Goal: Information Seeking & Learning: Understand process/instructions

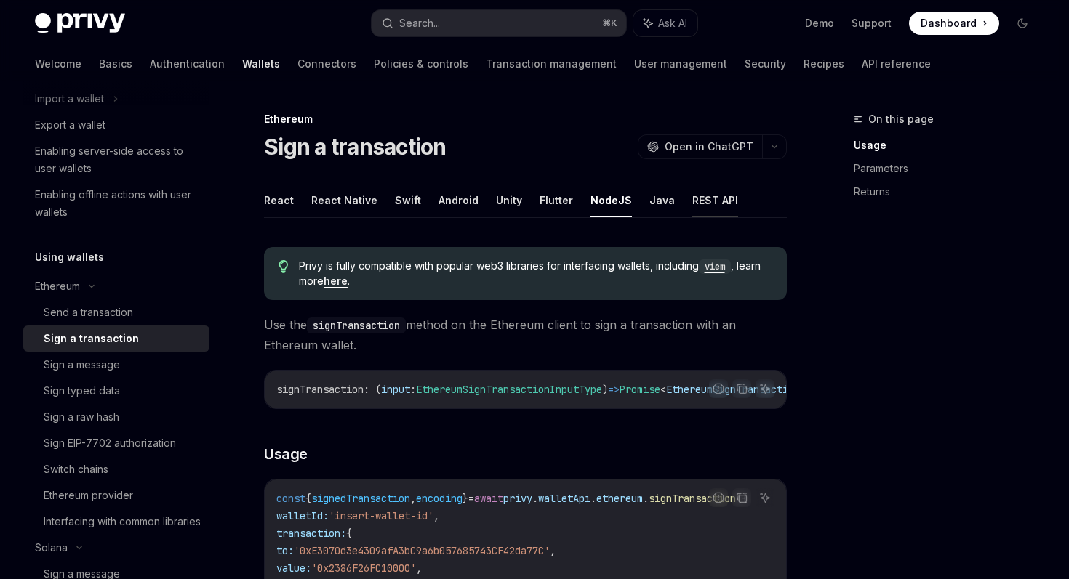
click at [709, 197] on button "REST API" at bounding box center [715, 200] width 46 height 34
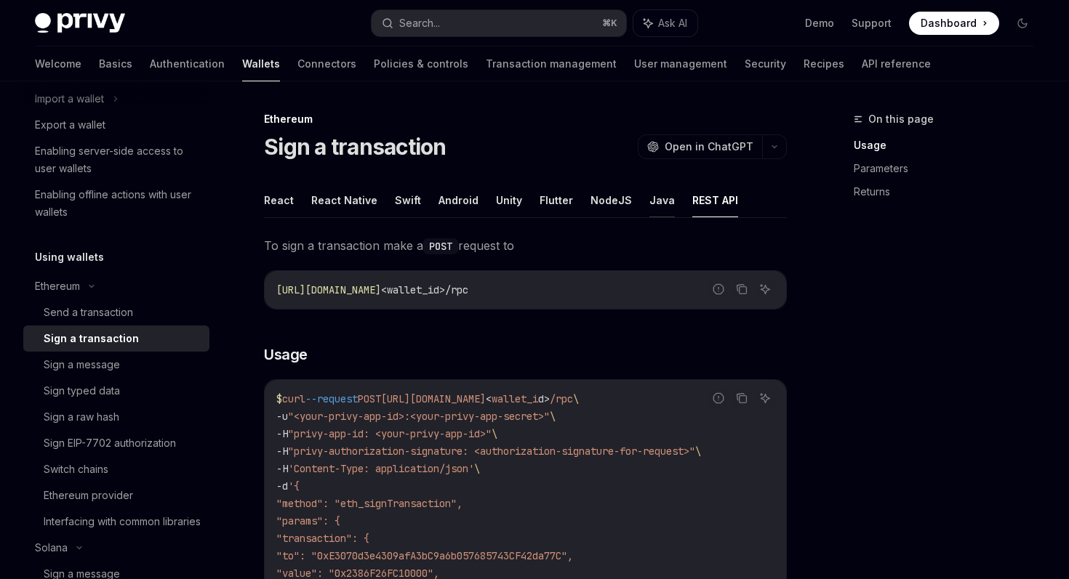
click at [649, 202] on button "Java" at bounding box center [661, 200] width 25 height 34
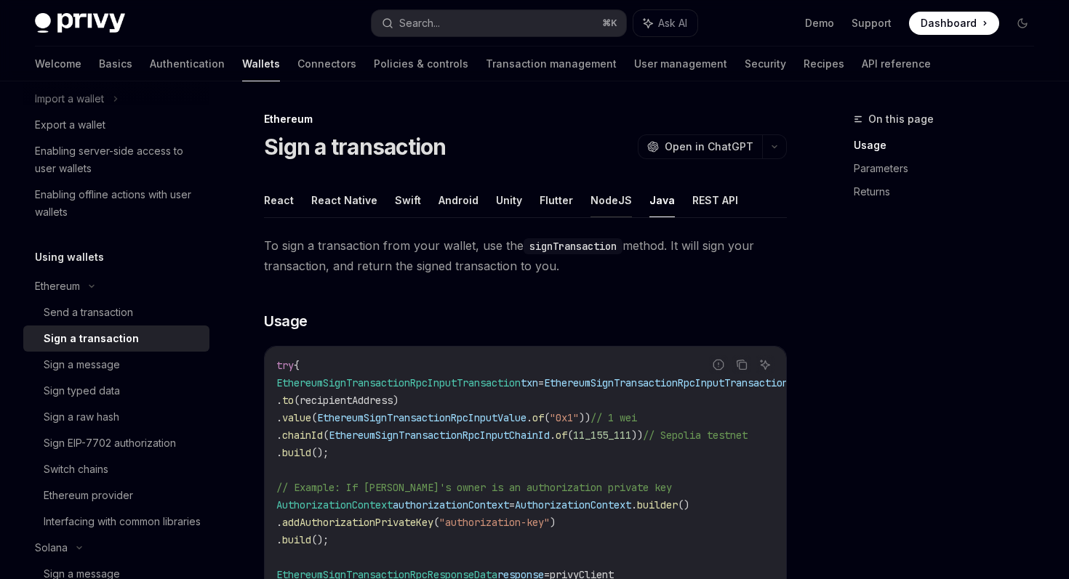
click at [611, 202] on button "NodeJS" at bounding box center [610, 200] width 41 height 34
type textarea "*"
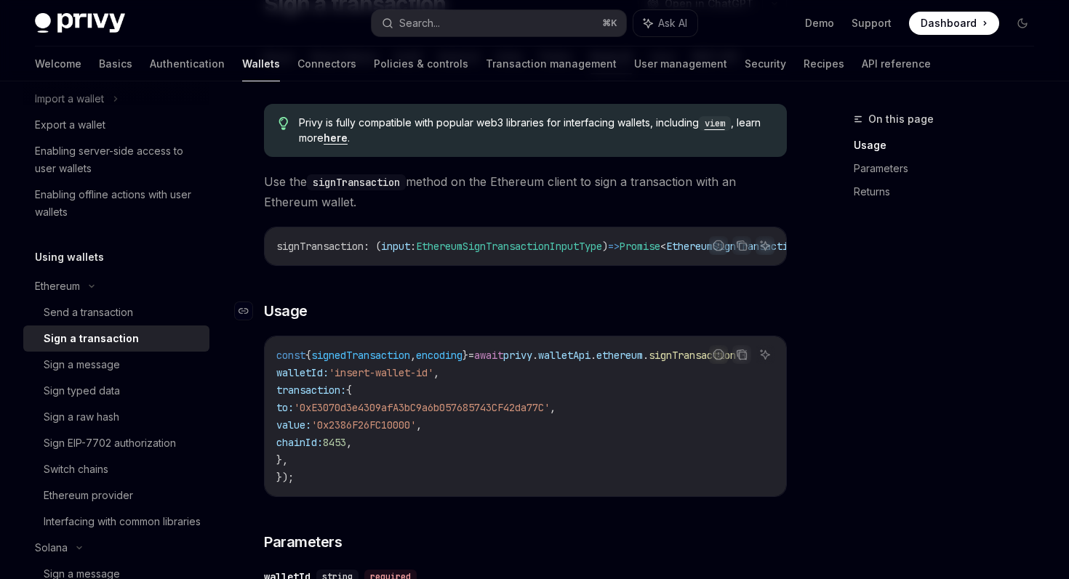
scroll to position [148, 0]
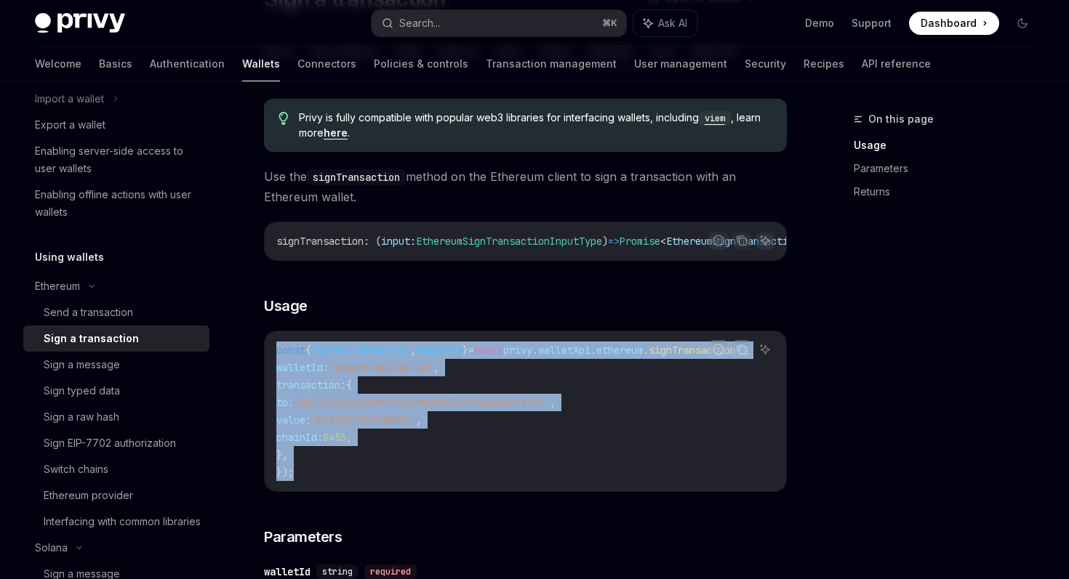
drag, startPoint x: 301, startPoint y: 479, endPoint x: 273, endPoint y: 363, distance: 119.6
click at [273, 363] on div "const { signedTransaction , encoding } = await privy . walletApi . ethereum . s…" at bounding box center [525, 411] width 521 height 160
copy code "const { signedTransaction , encoding } = await privy . walletApi . ethereum . s…"
click at [618, 389] on code "const { signedTransaction , encoding } = await privy . walletApi . ethereum . s…" at bounding box center [529, 412] width 506 height 140
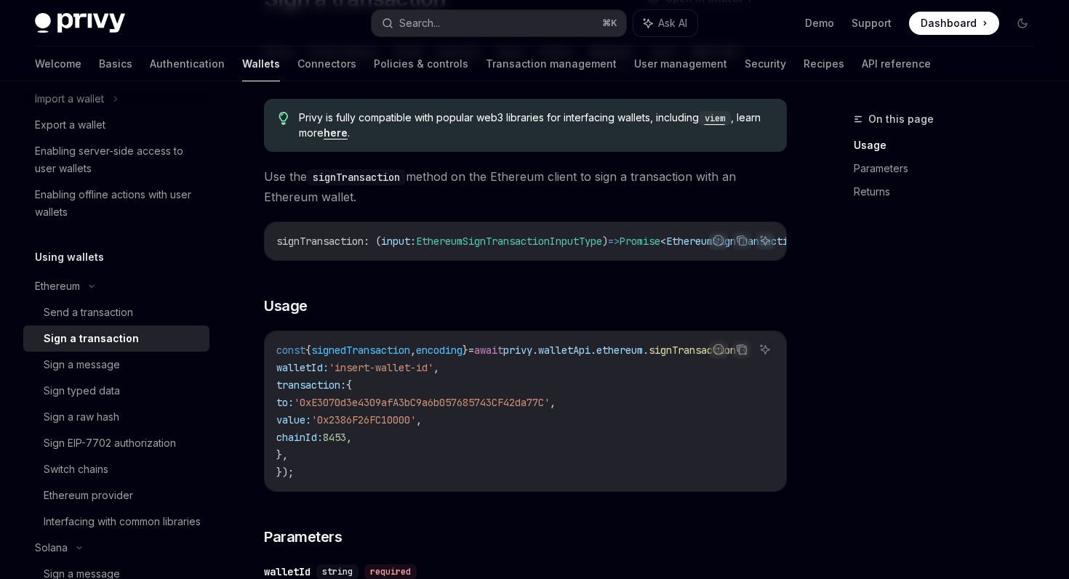
scroll to position [0, 0]
click at [865, 406] on div "On this page Usage Parameters Returns" at bounding box center [934, 344] width 221 height 469
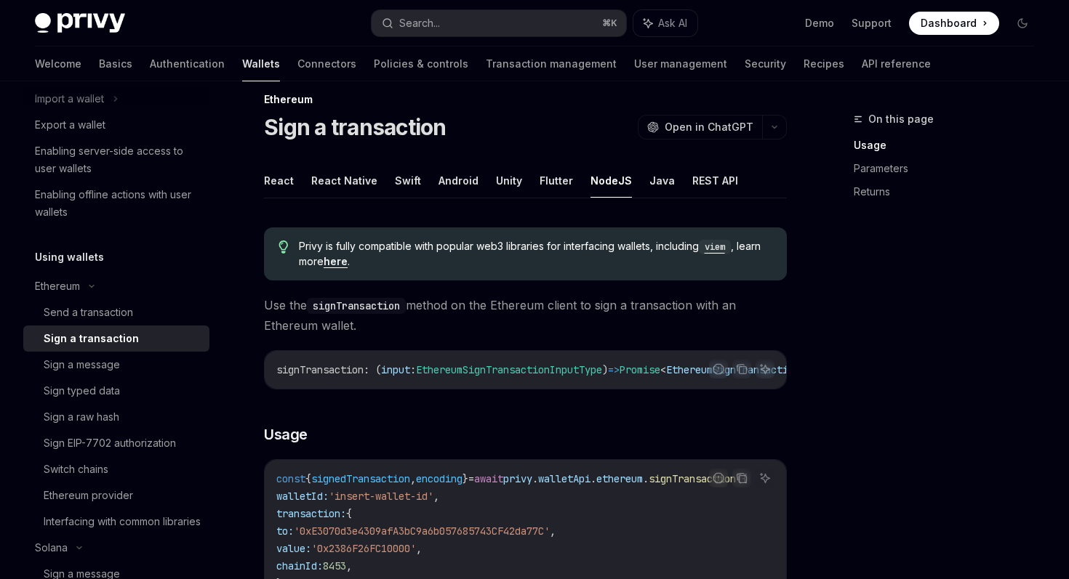
scroll to position [113, 0]
